Goal: Task Accomplishment & Management: Manage account settings

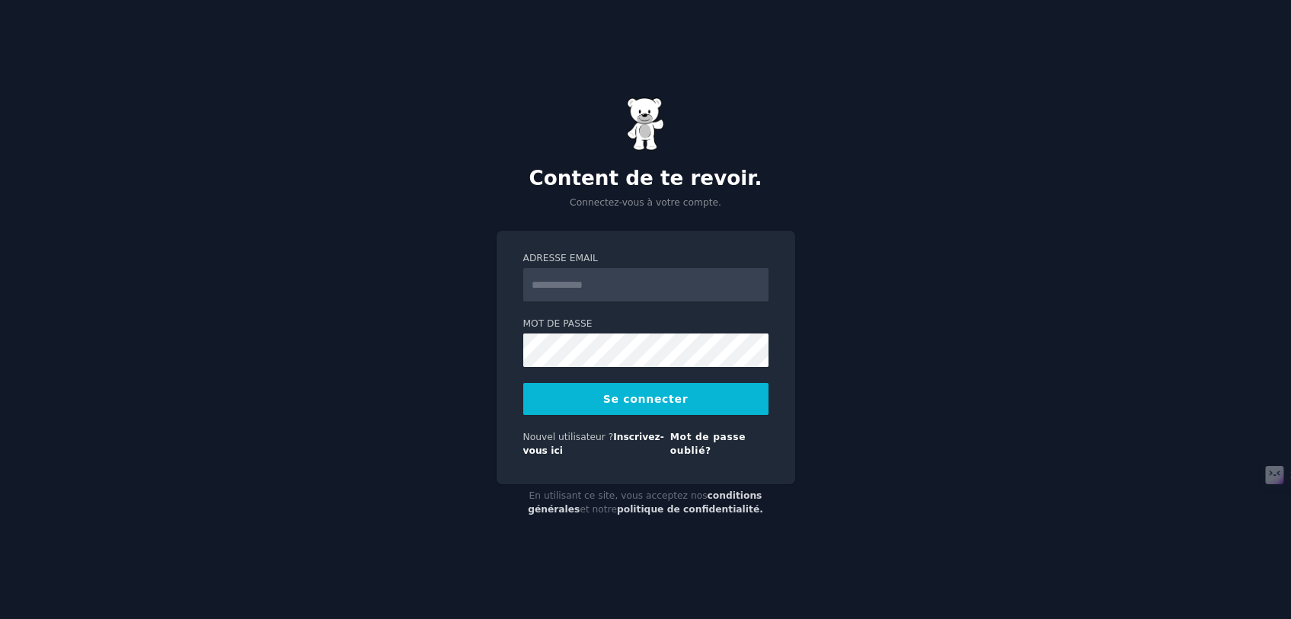
click at [950, 201] on div "Content de te revoir. Connectez-vous à votre compte. Adresse email Mot de passe…" at bounding box center [645, 309] width 1291 height 619
